Goal: Task Accomplishment & Management: Use online tool/utility

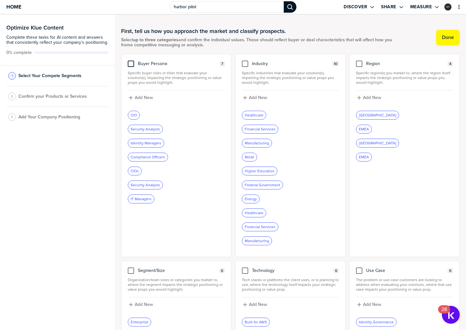
click at [129, 65] on div at bounding box center [131, 64] width 6 height 6
click at [131, 61] on input "checkbox" at bounding box center [131, 61] width 0 height 0
click at [135, 101] on label "Add New" at bounding box center [144, 98] width 18 height 6
click at [139, 102] on input at bounding box center [176, 99] width 97 height 11
type input "CISO"
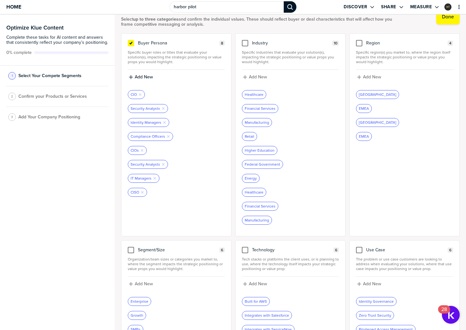
scroll to position [79, 0]
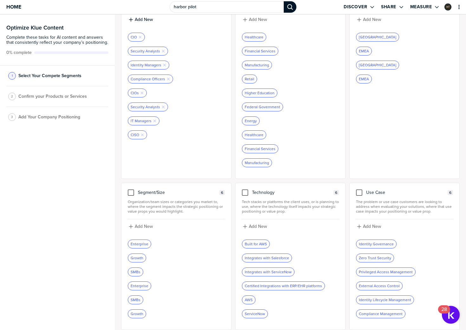
click at [379, 313] on div "Compliance Management" at bounding box center [380, 313] width 49 height 8
click at [275, 287] on div "Certified Integrations with ERP/EHR platforms" at bounding box center [283, 286] width 82 height 8
click at [356, 194] on div at bounding box center [359, 192] width 6 height 6
click at [359, 189] on input "checkbox" at bounding box center [359, 189] width 0 height 0
click at [371, 225] on label "Add New" at bounding box center [372, 227] width 18 height 6
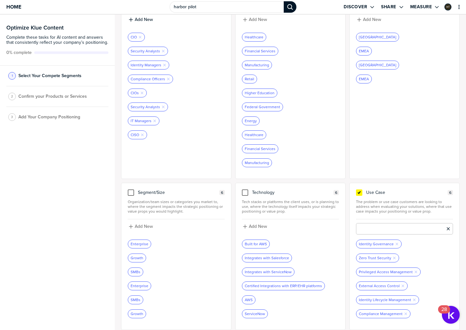
click at [370, 229] on input at bounding box center [404, 228] width 97 height 11
type input "ISPM"
click at [372, 226] on label "Add New" at bounding box center [372, 226] width 18 height 6
click at [373, 226] on input at bounding box center [404, 227] width 97 height 11
type input "IGA"
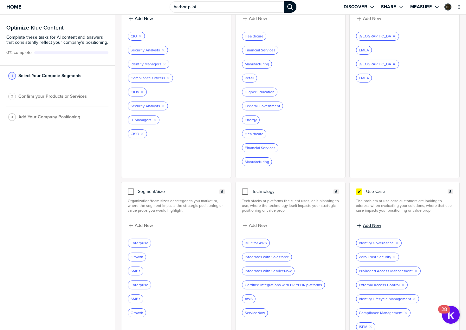
click at [370, 226] on label "Add New" at bounding box center [372, 226] width 18 height 6
click at [368, 231] on input at bounding box center [404, 227] width 97 height 11
type input "[PERSON_NAME]"
click at [373, 224] on label "Add New" at bounding box center [372, 226] width 18 height 6
click at [373, 229] on input at bounding box center [404, 227] width 97 height 11
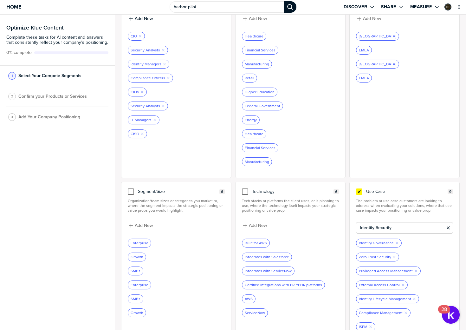
type input "Identity Security"
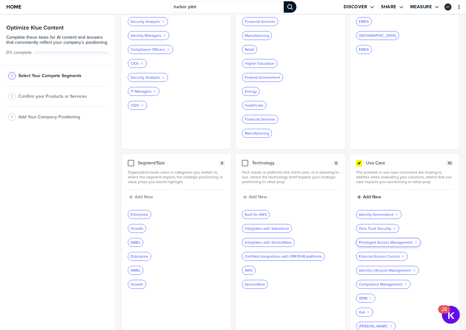
scroll to position [135, 0]
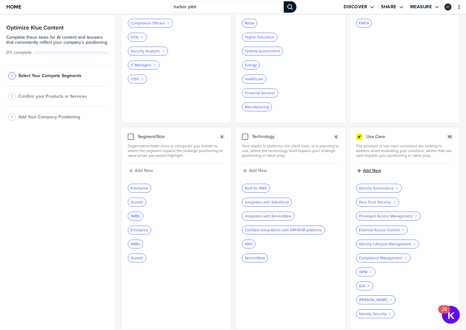
click at [367, 171] on label "Add New" at bounding box center [372, 171] width 18 height 6
click at [370, 174] on input at bounding box center [404, 172] width 97 height 11
type input "NHI"
click at [393, 201] on icon "Remove Tag" at bounding box center [395, 201] width 4 height 4
click at [401, 215] on icon "Remove Tag" at bounding box center [403, 216] width 4 height 4
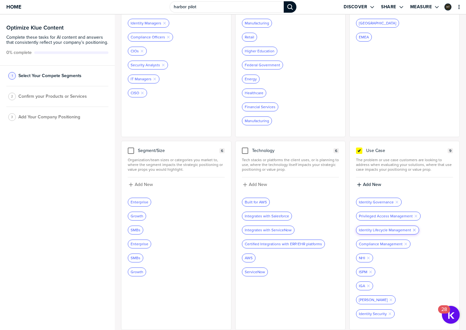
scroll to position [121, 0]
click at [371, 185] on label "Add New" at bounding box center [372, 185] width 18 height 6
click at [371, 192] on input at bounding box center [404, 186] width 97 height 11
type input "ITDR"
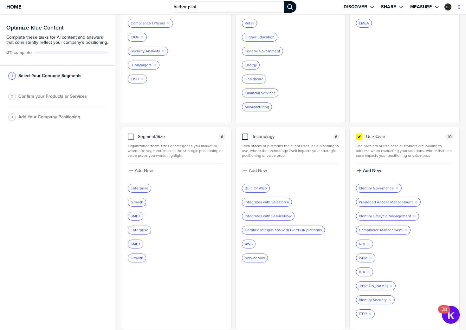
click at [244, 138] on div at bounding box center [245, 136] width 6 height 6
click at [245, 133] on input "checkbox" at bounding box center [245, 133] width 0 height 0
click at [260, 170] on label "Add New" at bounding box center [258, 171] width 18 height 6
click at [259, 174] on input at bounding box center [290, 172] width 97 height 11
type input "AI"
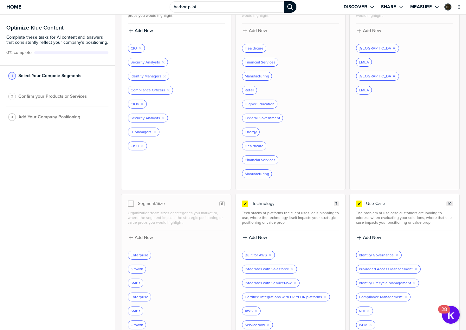
scroll to position [34, 0]
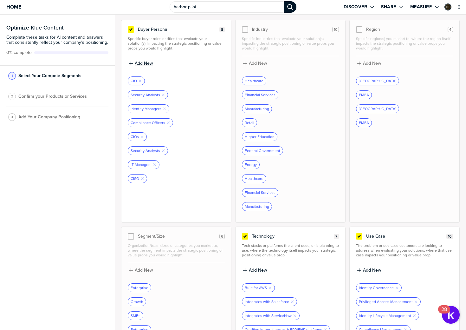
click at [139, 66] on label "Add New" at bounding box center [144, 64] width 18 height 6
click at [147, 71] on input at bounding box center [176, 65] width 97 height 11
type input "Identity Analysts"
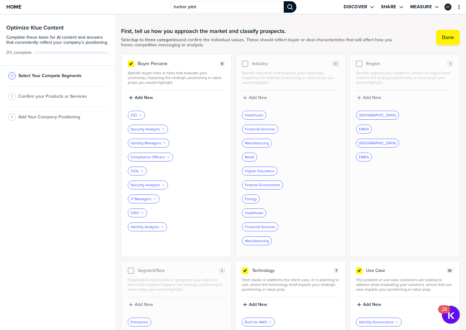
scroll to position [135, 0]
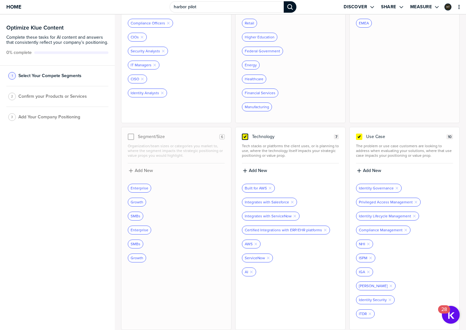
click at [244, 136] on icon at bounding box center [245, 136] width 3 height 2
click at [245, 133] on input "checkbox" at bounding box center [245, 133] width 0 height 0
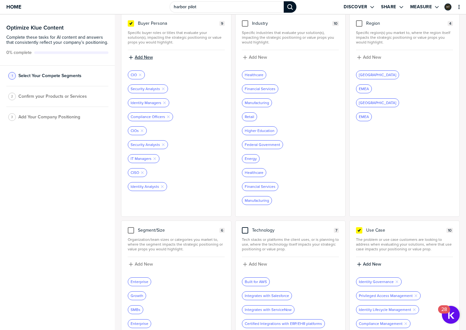
click at [140, 57] on label "Add New" at bounding box center [144, 58] width 18 height 6
click at [143, 58] on input at bounding box center [176, 59] width 97 height 11
type input "IAM leader"
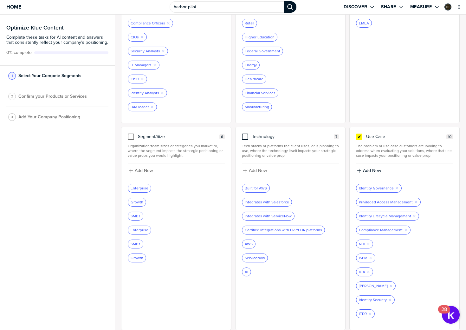
scroll to position [0, 0]
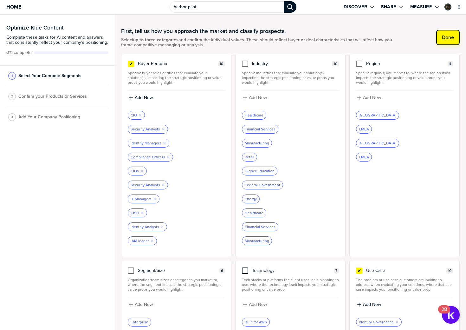
click at [446, 36] on label "Done" at bounding box center [448, 37] width 12 height 6
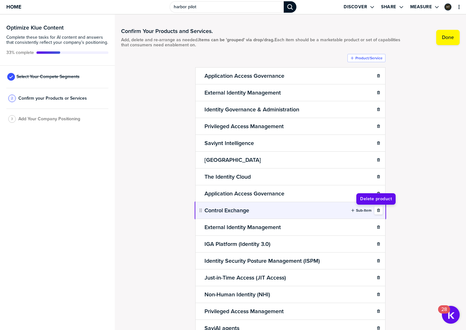
click at [377, 211] on icon "button" at bounding box center [378, 209] width 3 height 3
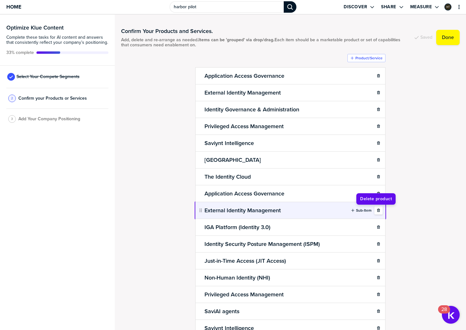
click at [377, 212] on icon "button" at bounding box center [379, 210] width 4 height 4
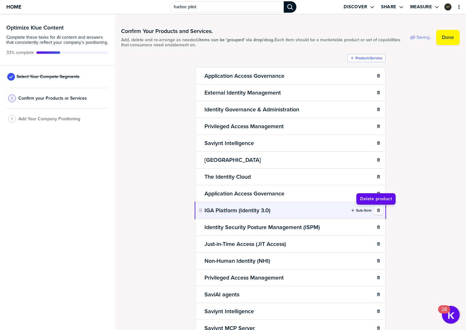
click at [377, 210] on icon "button" at bounding box center [379, 210] width 4 height 4
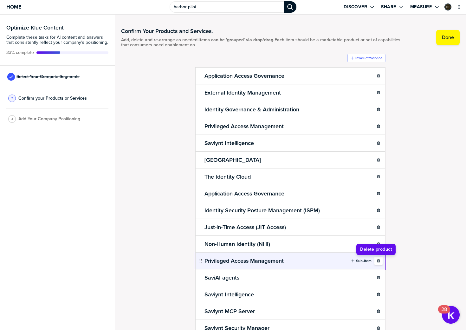
click at [377, 261] on icon "button" at bounding box center [378, 260] width 3 height 3
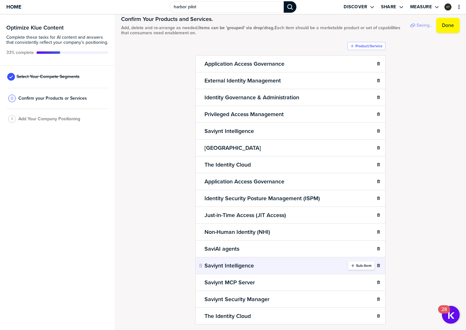
scroll to position [16, 0]
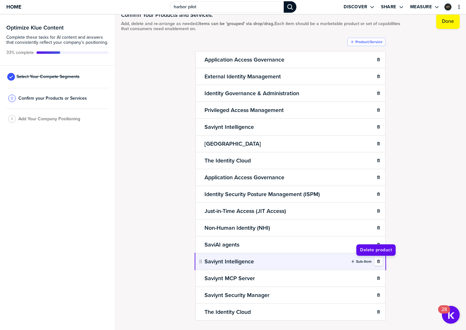
click at [377, 263] on icon "button" at bounding box center [379, 261] width 4 height 4
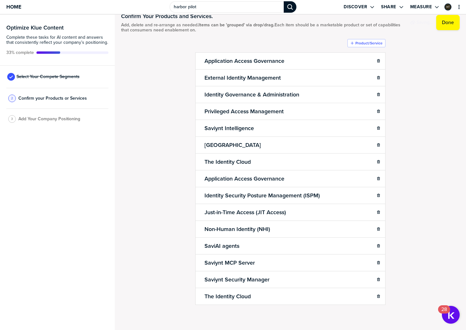
scroll to position [16, 0]
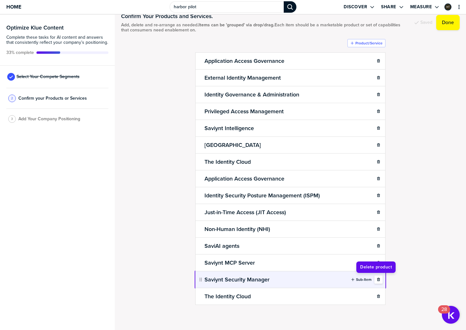
click at [378, 278] on icon "button" at bounding box center [379, 279] width 4 height 4
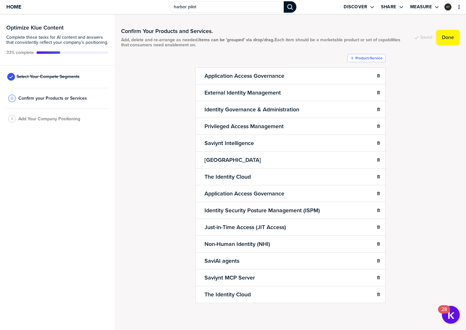
scroll to position [0, 0]
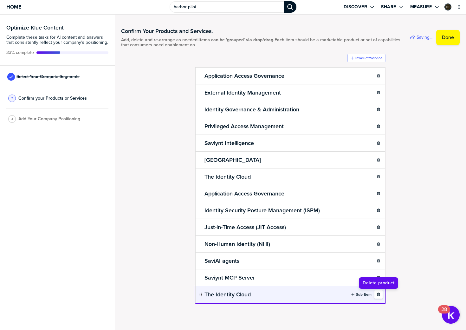
click at [378, 296] on icon "button" at bounding box center [378, 293] width 3 height 3
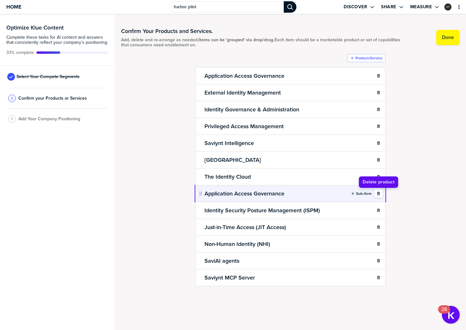
click at [381, 193] on div "button" at bounding box center [379, 194] width 8 height 4
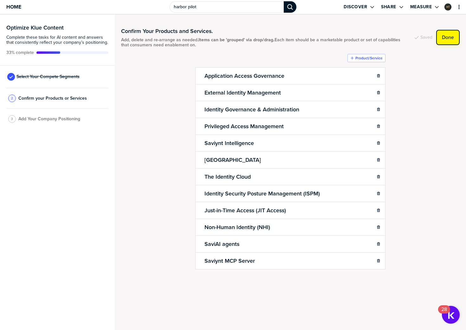
click at [444, 37] on label "Done" at bounding box center [448, 37] width 12 height 6
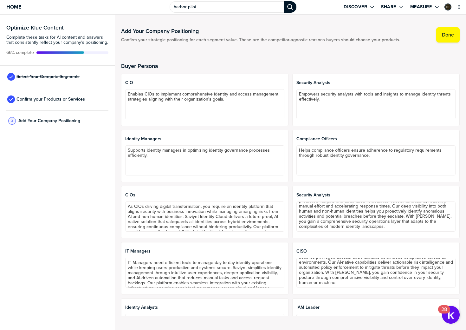
scroll to position [65, 0]
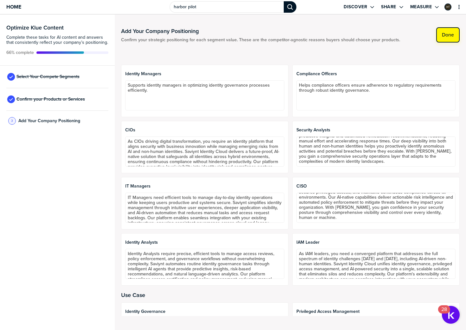
click at [445, 35] on label "Done" at bounding box center [448, 35] width 12 height 6
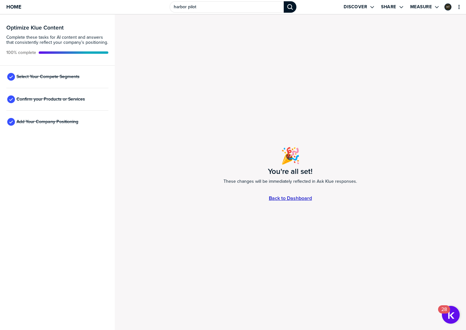
click at [298, 197] on link "Back to Dashboard" at bounding box center [290, 197] width 43 height 5
